Goal: Transaction & Acquisition: Purchase product/service

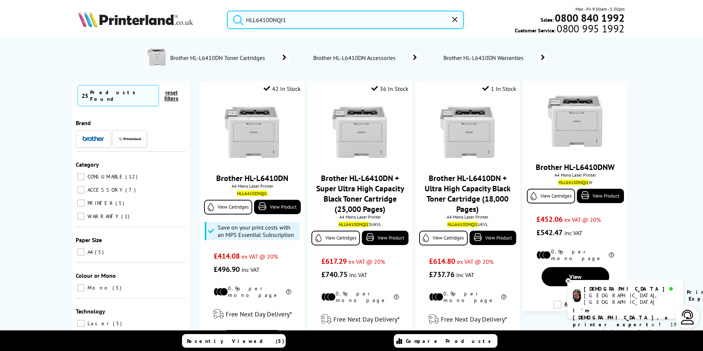
type input "HLL6410DNQJ1"
click at [227, 11] on button "submit" at bounding box center [236, 19] width 18 height 16
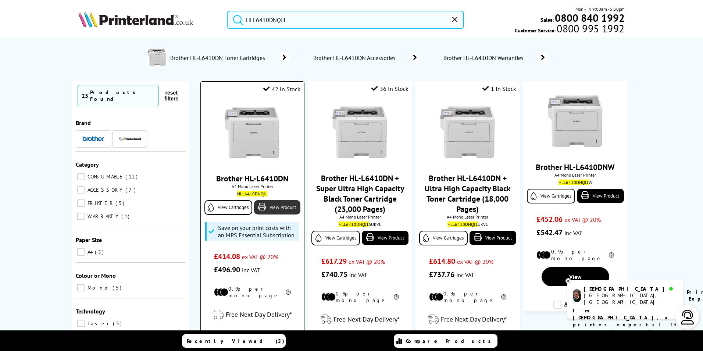
drag, startPoint x: 270, startPoint y: 207, endPoint x: 273, endPoint y: 201, distance: 6.8
click at [270, 207] on link "View Product" at bounding box center [277, 207] width 46 height 14
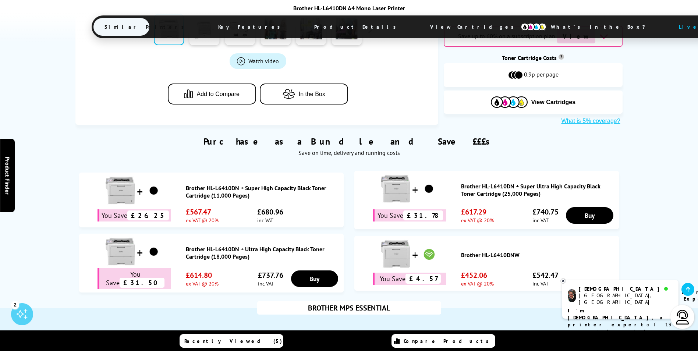
click at [419, 24] on span "View Cartridges" at bounding box center [475, 26] width 113 height 19
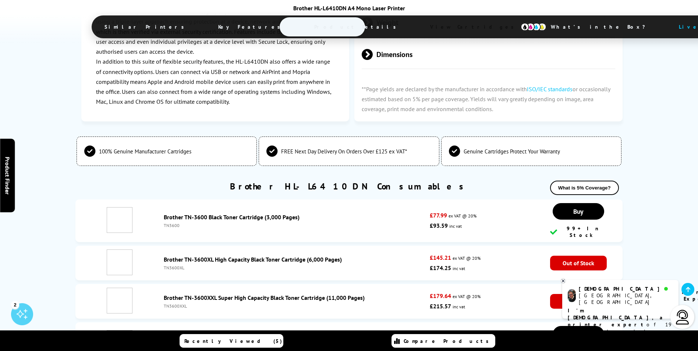
scroll to position [2344, 0]
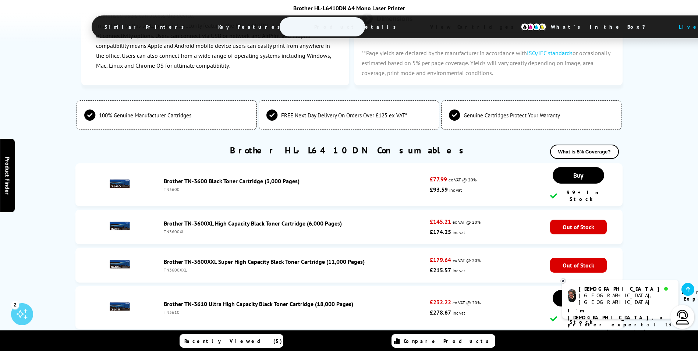
drag, startPoint x: 186, startPoint y: 194, endPoint x: 165, endPoint y: 191, distance: 21.1
click at [165, 267] on div "TN3600XXL" at bounding box center [295, 270] width 262 height 6
drag, startPoint x: 165, startPoint y: 191, endPoint x: 228, endPoint y: 205, distance: 63.7
click at [228, 248] on li "Brother TN-3600XXL Super High Capacity Black Toner Cartridge (11,000 Pages) TN3…" at bounding box center [348, 265] width 546 height 35
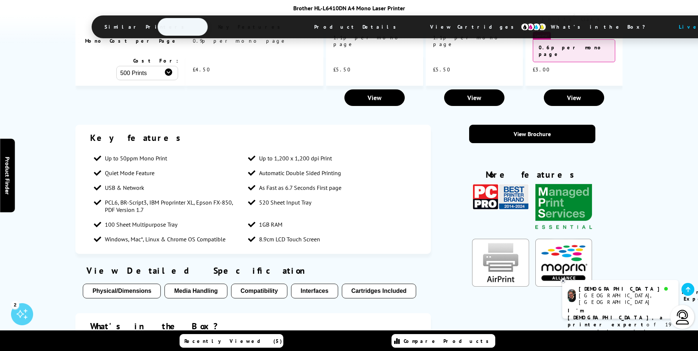
scroll to position [1162, 0]
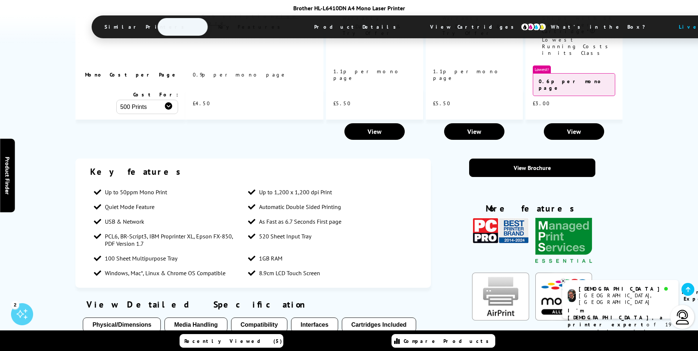
click at [186, 317] on button "Media Handling" at bounding box center [195, 324] width 63 height 15
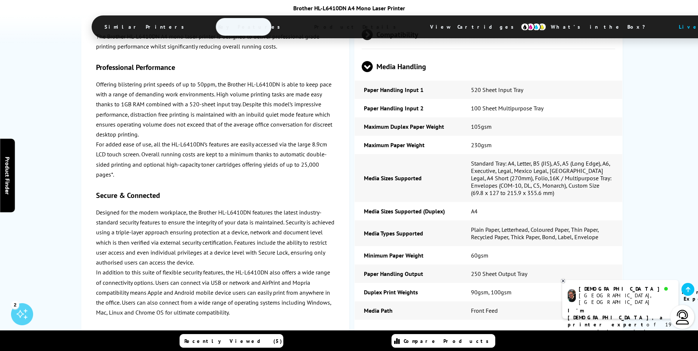
scroll to position [2081, 0]
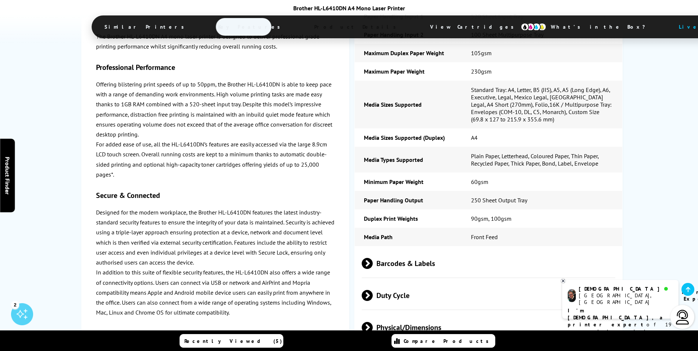
click at [373, 258] on span at bounding box center [373, 263] width 0 height 11
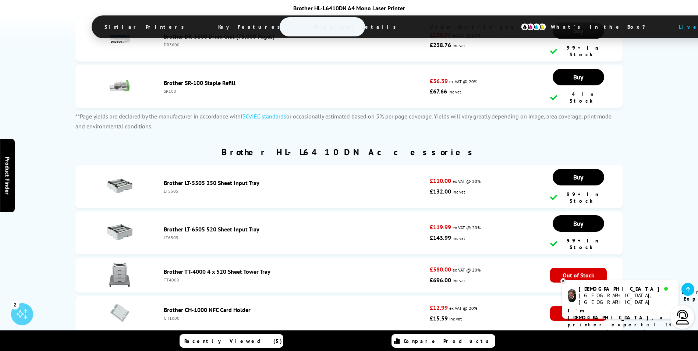
scroll to position [3001, 0]
